Goal: Browse casually: Explore the website without a specific task or goal

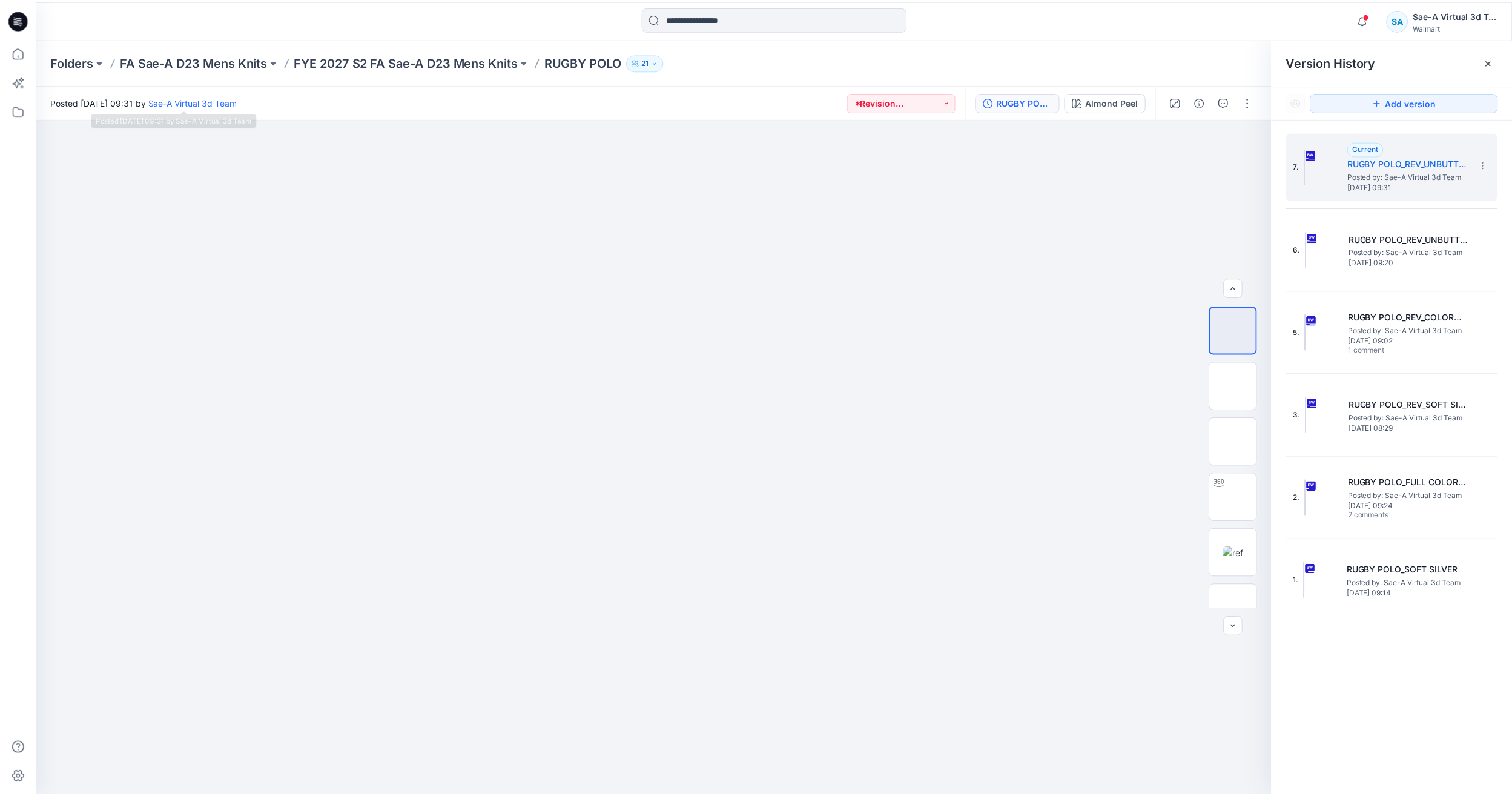
scroll to position [121, 0]
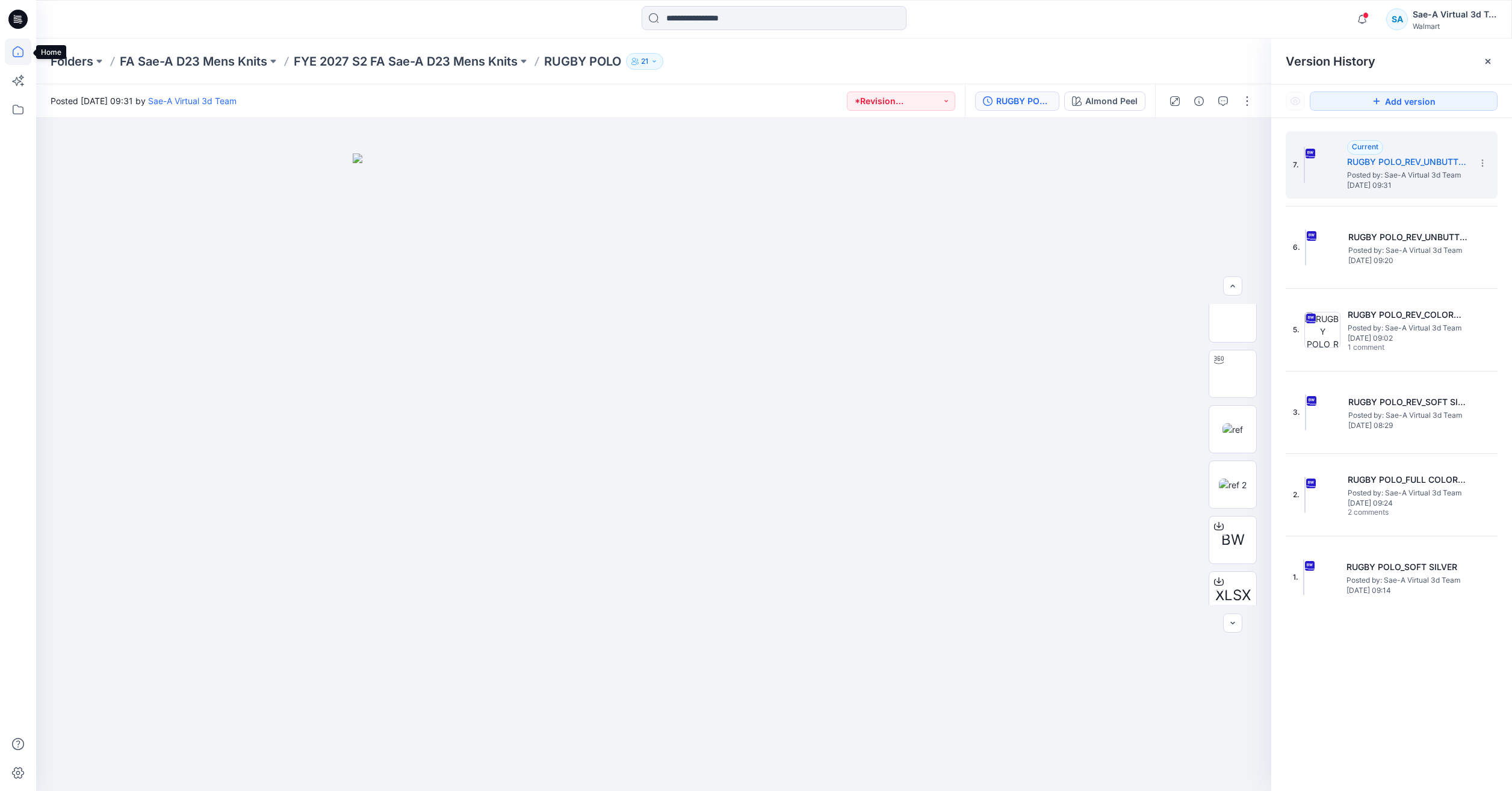
click at [19, 48] on icon at bounding box center [18, 52] width 11 height 11
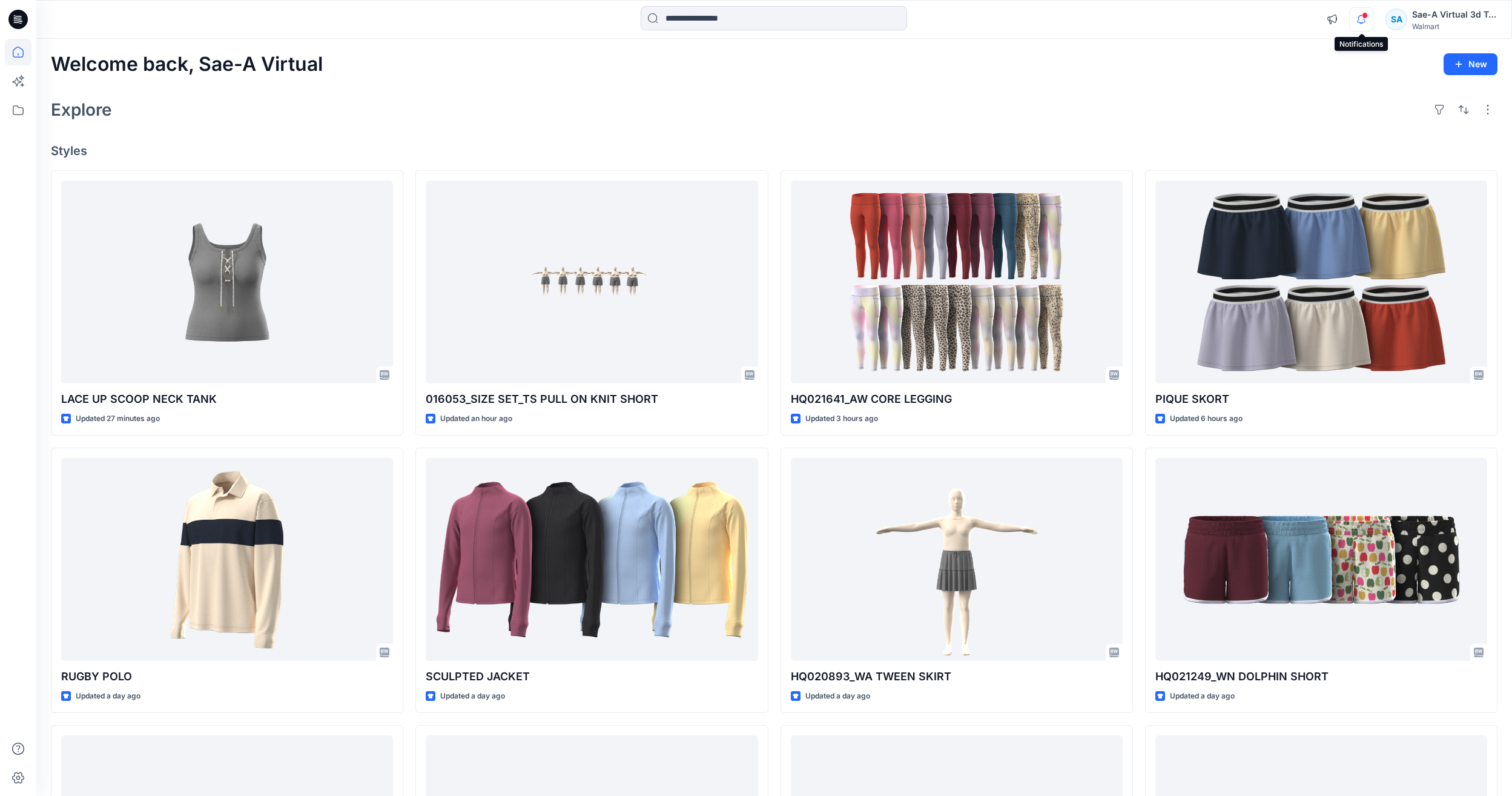
click at [1369, 18] on icon "button" at bounding box center [1361, 20] width 23 height 24
click at [1352, 16] on icon "button" at bounding box center [1361, 20] width 23 height 24
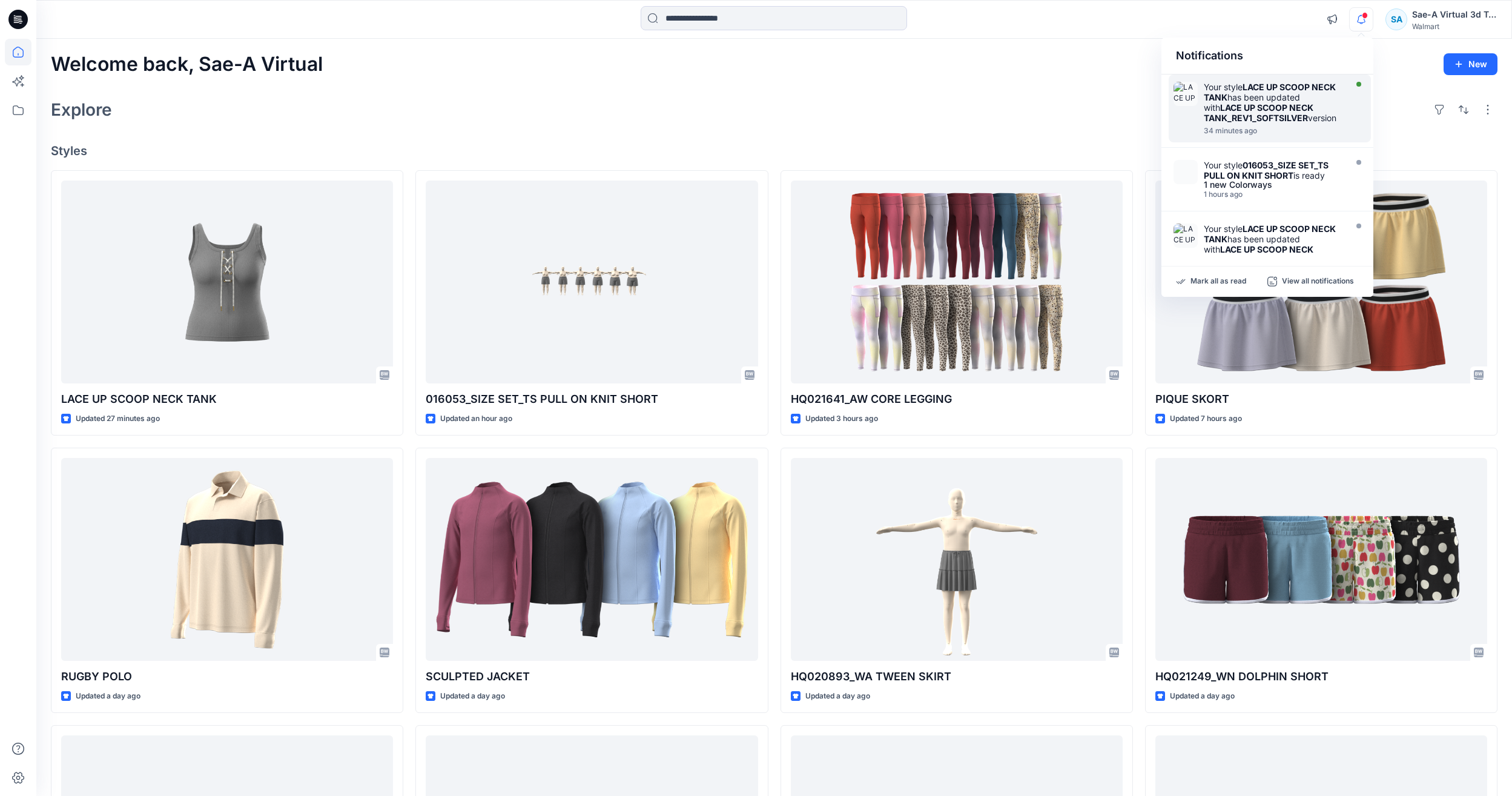
click at [1297, 92] on div "Your style LACE UP SCOOP NECK TANK has been updated with LACE UP SCOOP NECK TAN…" at bounding box center [1274, 102] width 139 height 41
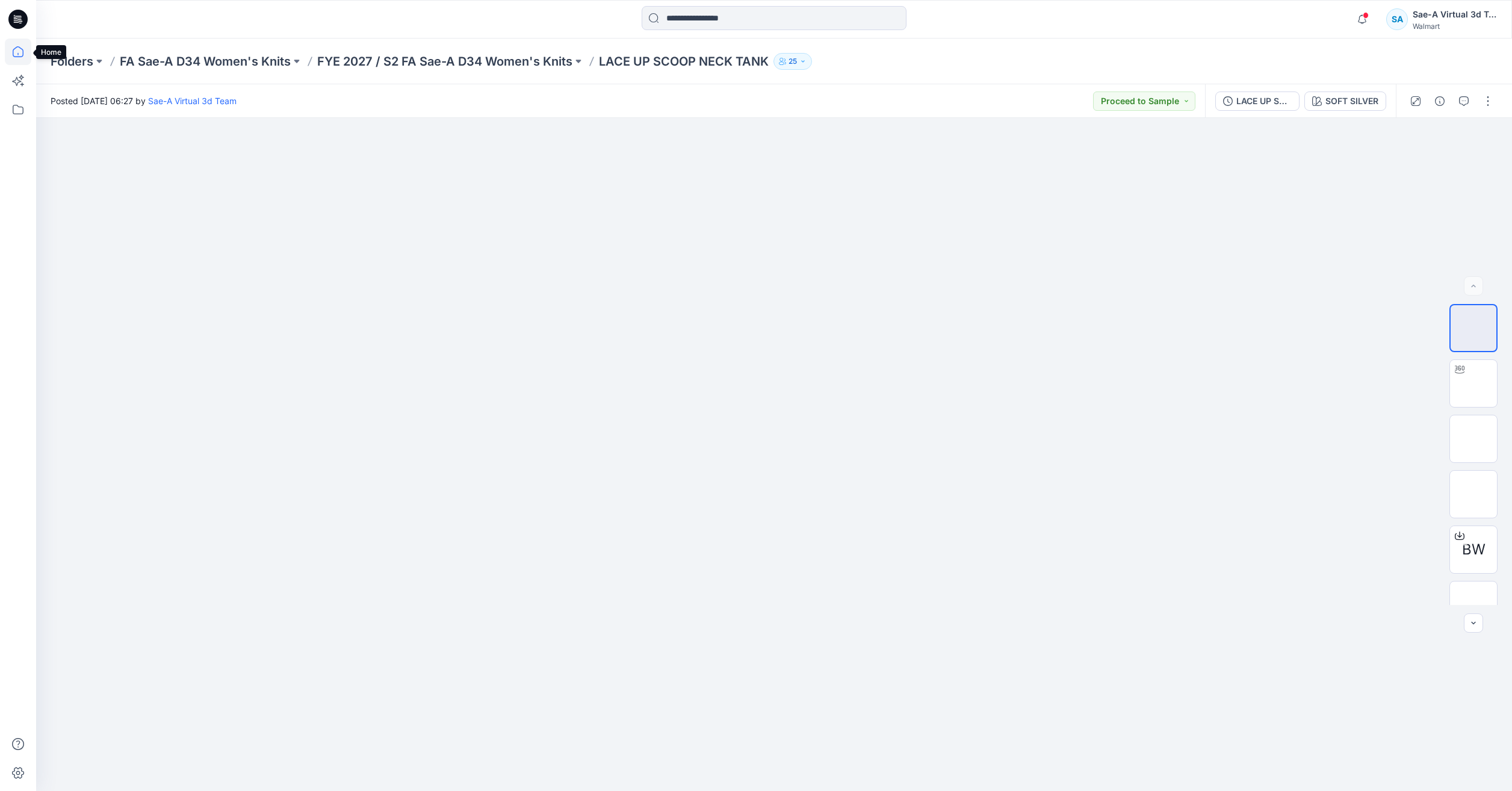
click at [13, 56] on icon at bounding box center [17, 52] width 27 height 27
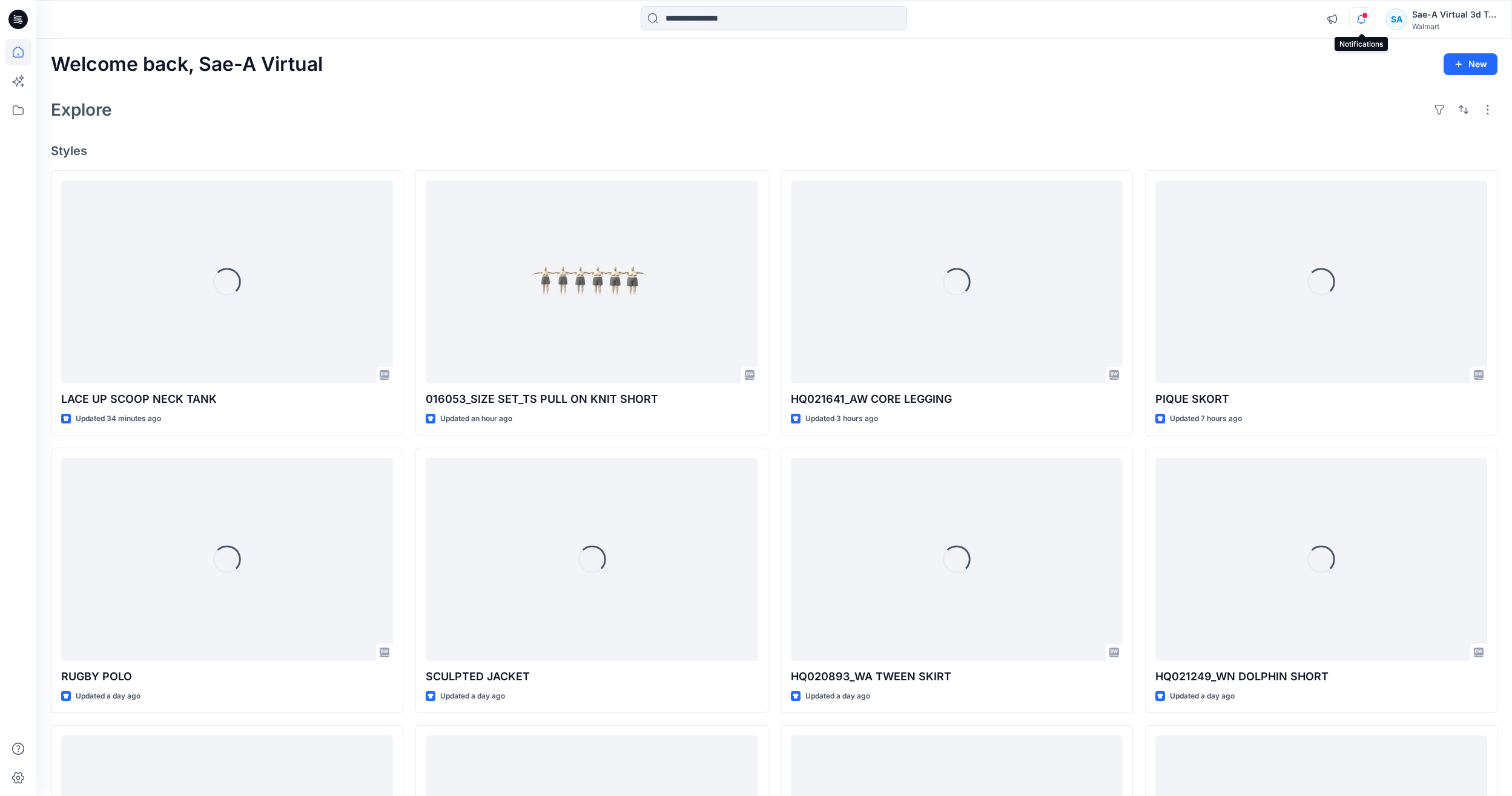
click at [1360, 19] on icon "button" at bounding box center [1361, 20] width 23 height 24
